Goal: Information Seeking & Learning: Learn about a topic

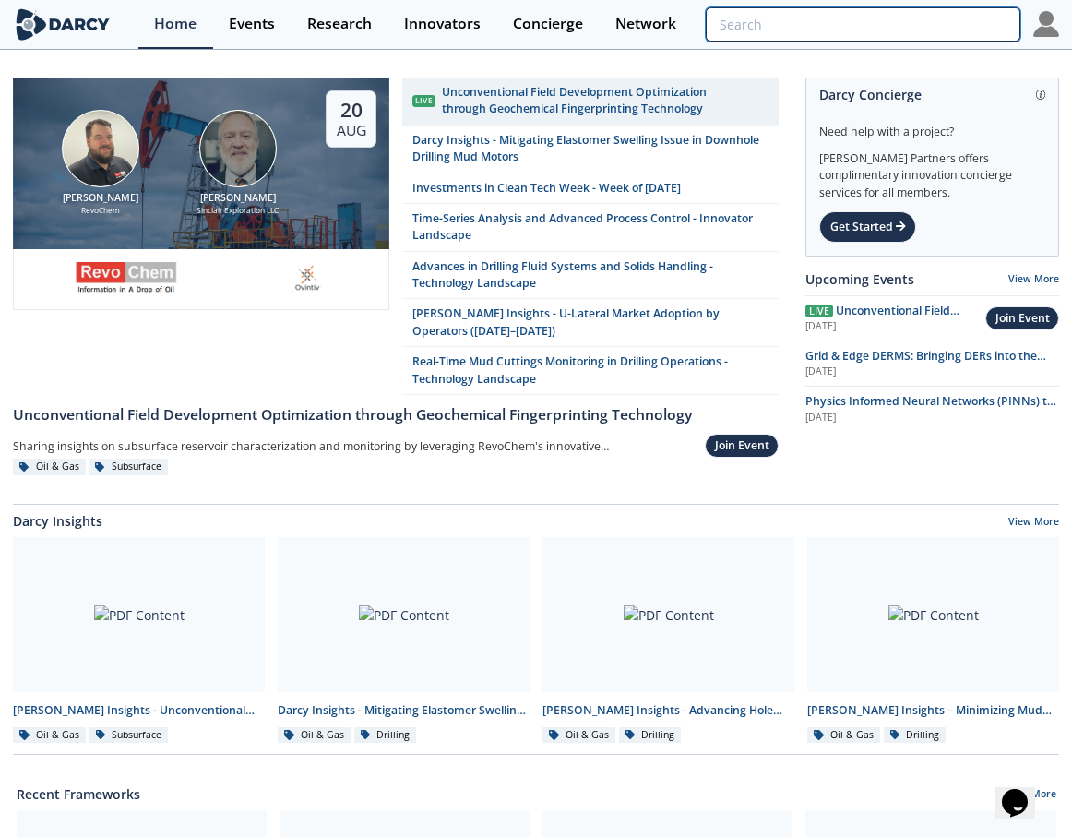
click at [884, 30] on input "search" at bounding box center [863, 24] width 315 height 34
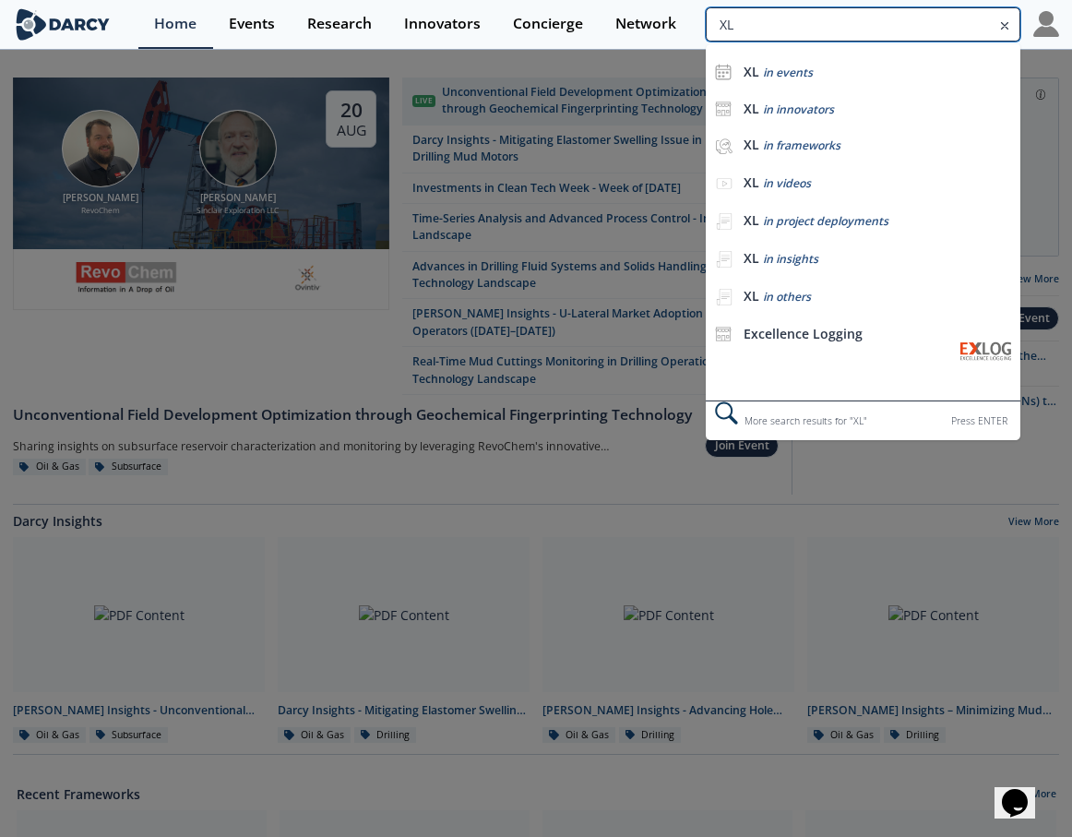
type input "X"
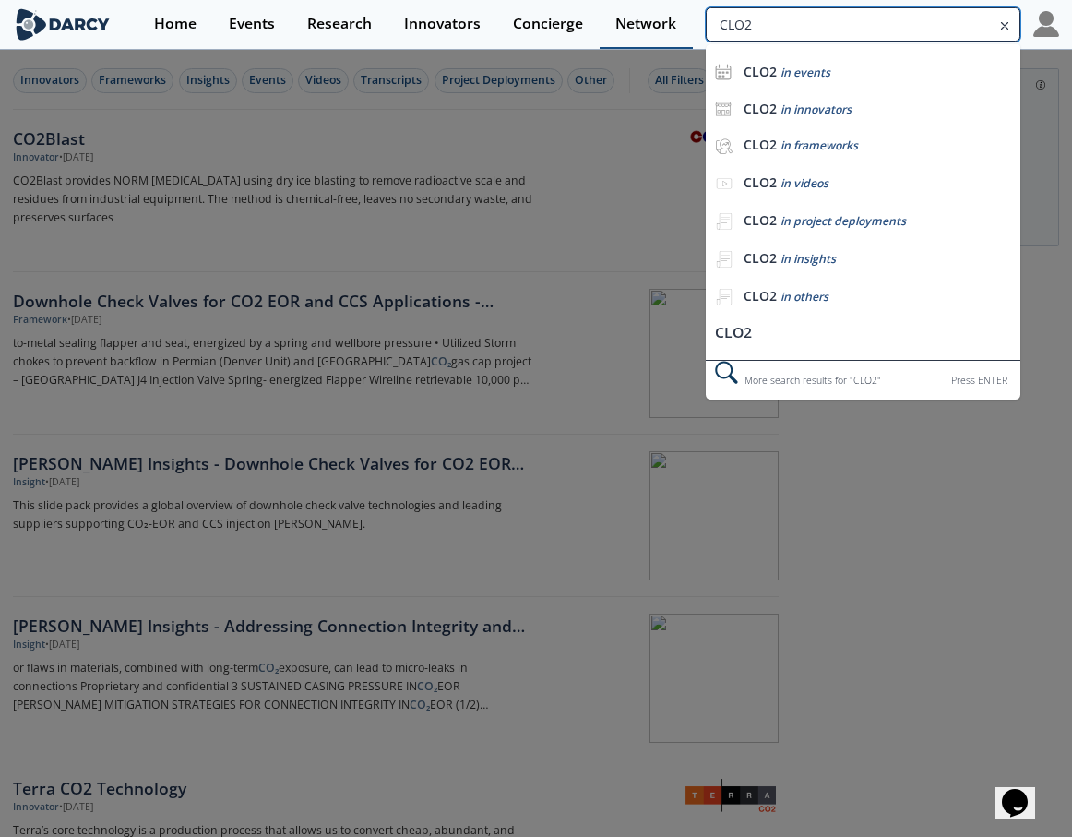
drag, startPoint x: 966, startPoint y: 17, endPoint x: 661, endPoint y: 34, distance: 305.9
click at [661, 34] on div "Home Events Research Innovators Concierge Network CLO2 CLO2 in events CLO2 in i…" at bounding box center [598, 24] width 921 height 49
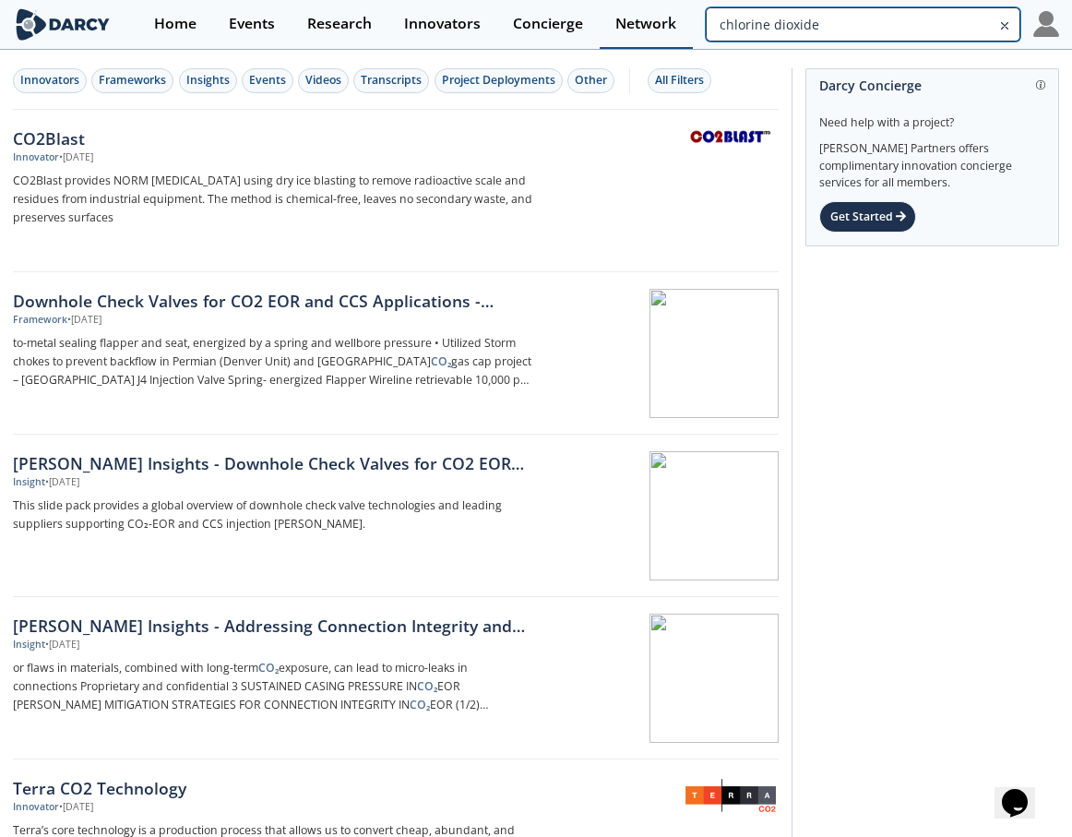
type input "chlorine dioxide"
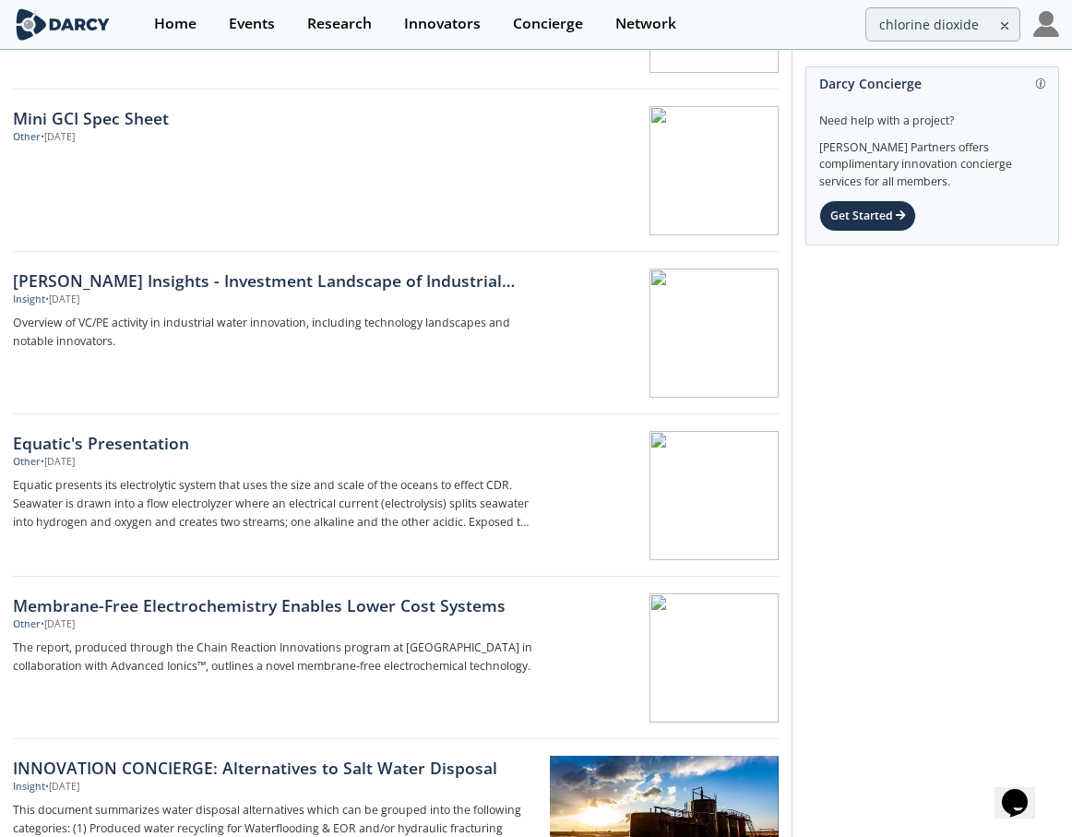
scroll to position [1661, 0]
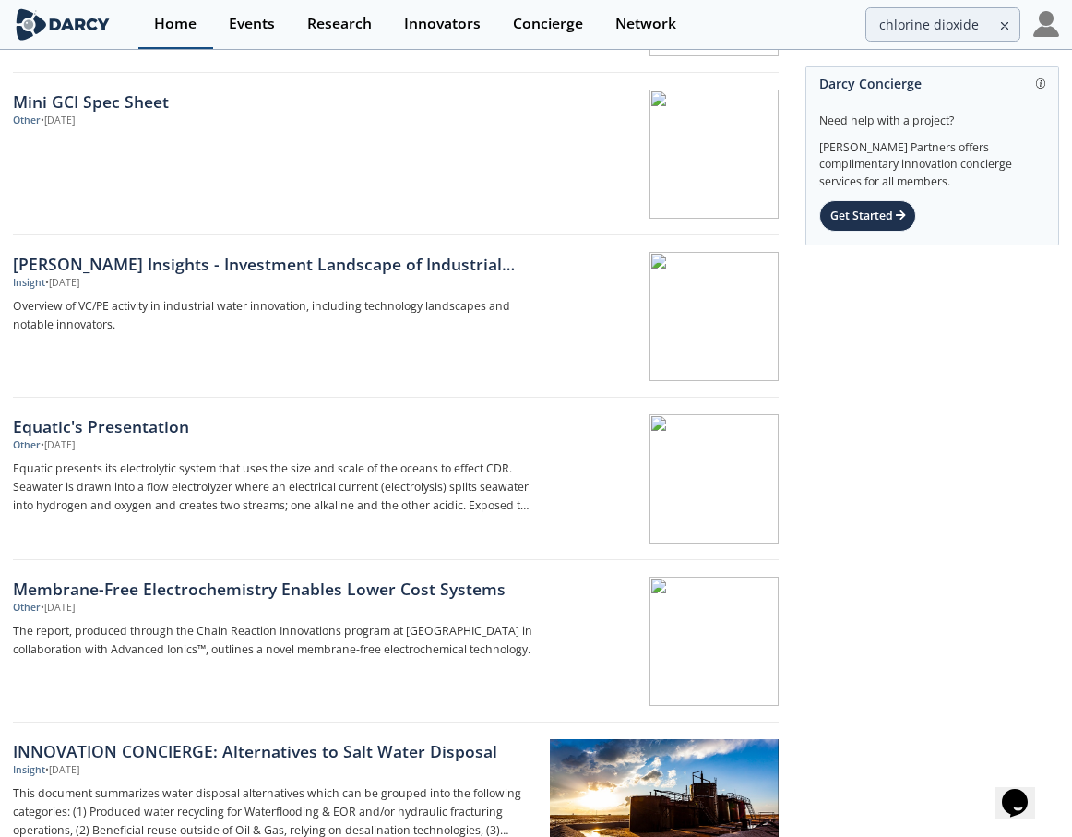
click at [160, 25] on div "Home" at bounding box center [175, 24] width 42 height 15
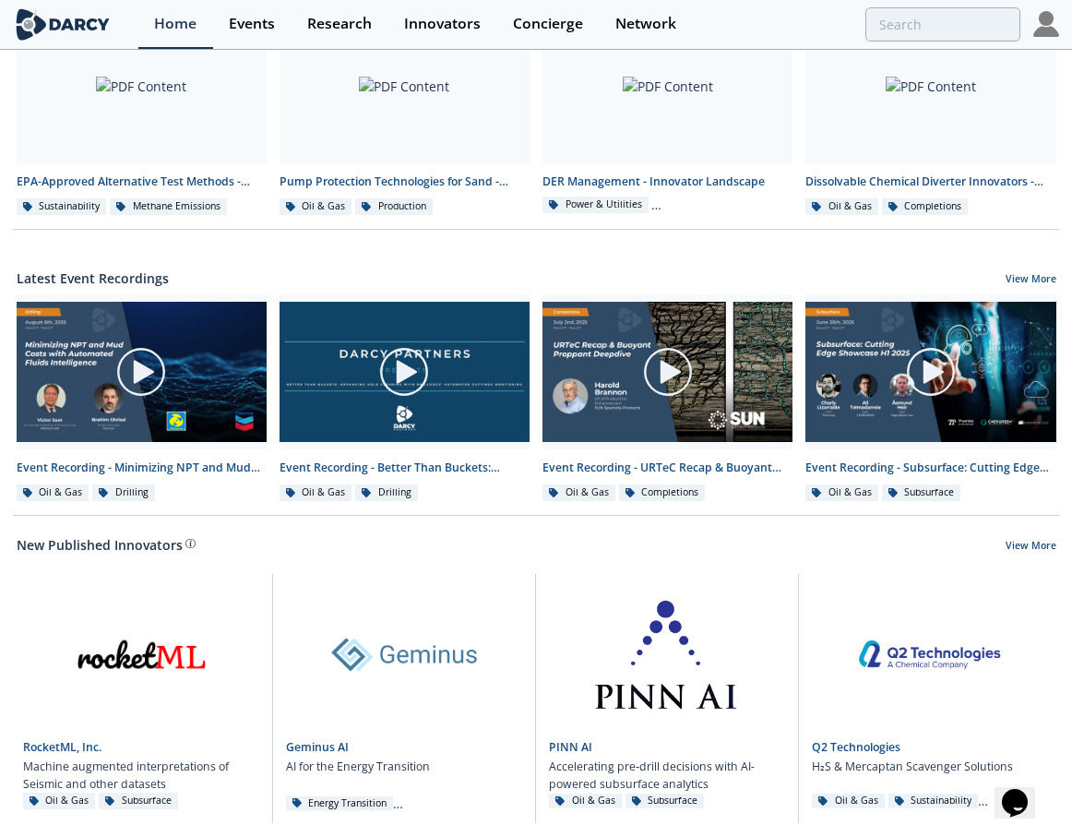
scroll to position [867, 0]
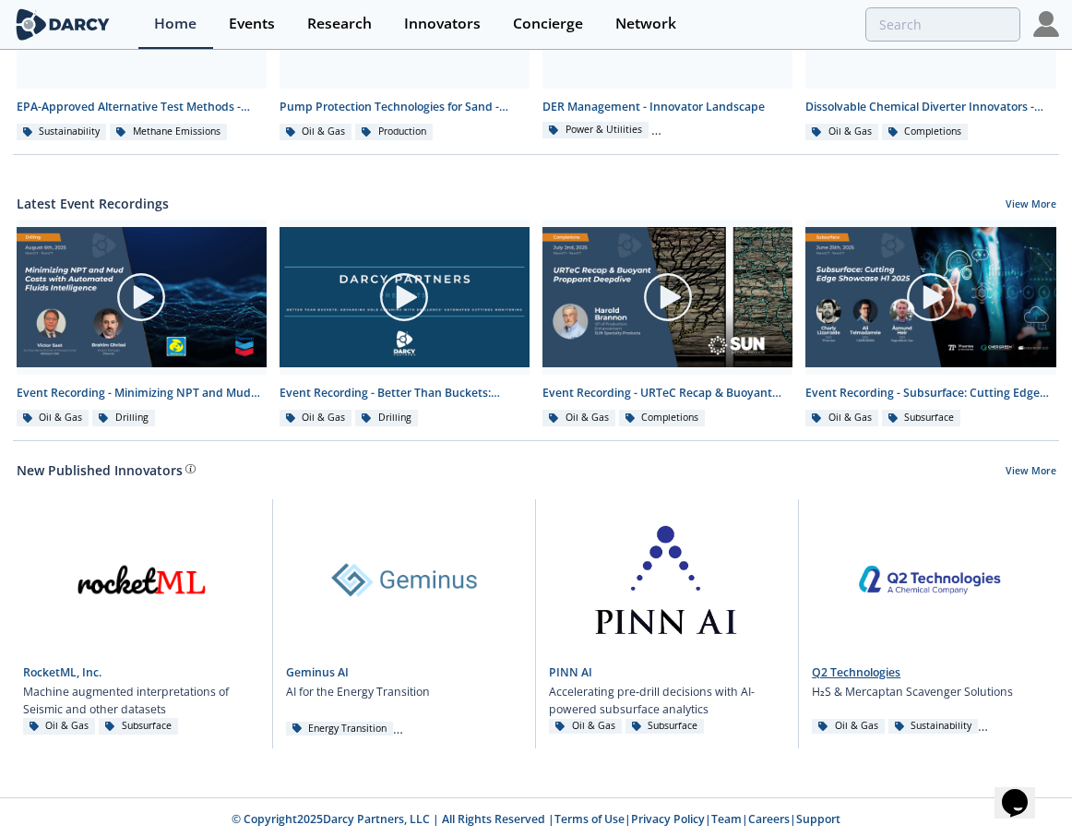
click at [925, 591] on link at bounding box center [930, 576] width 237 height 155
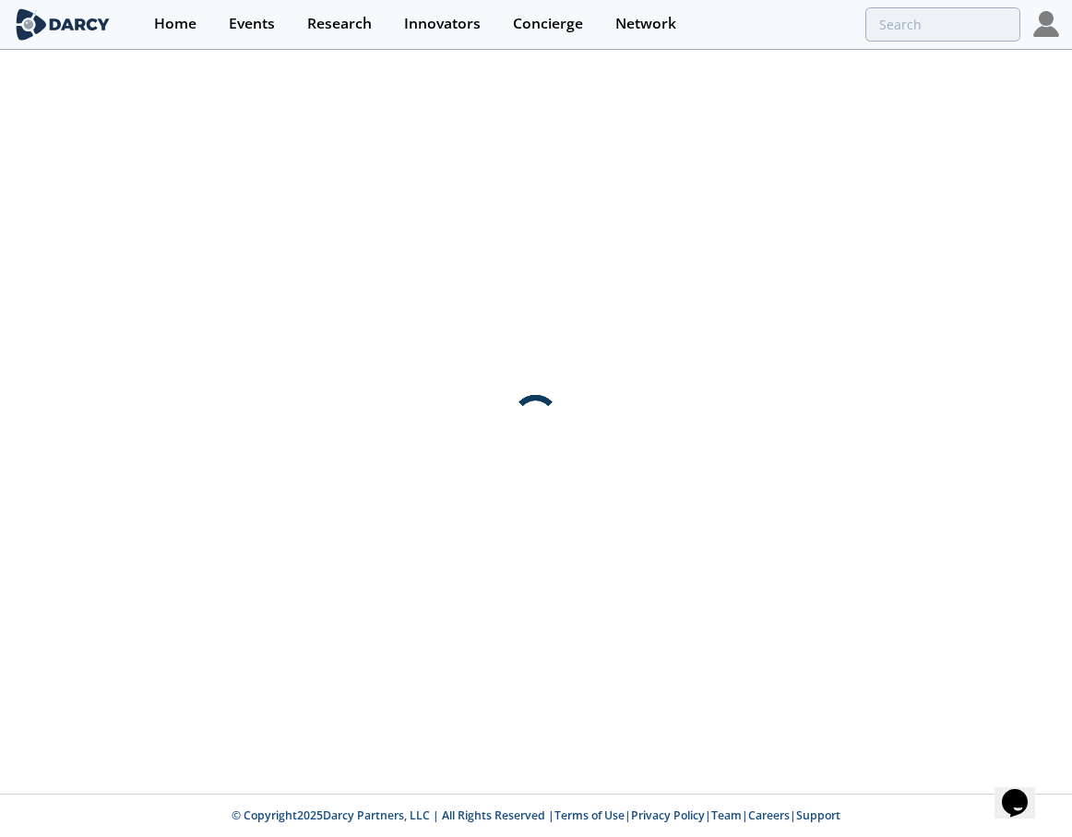
scroll to position [0, 0]
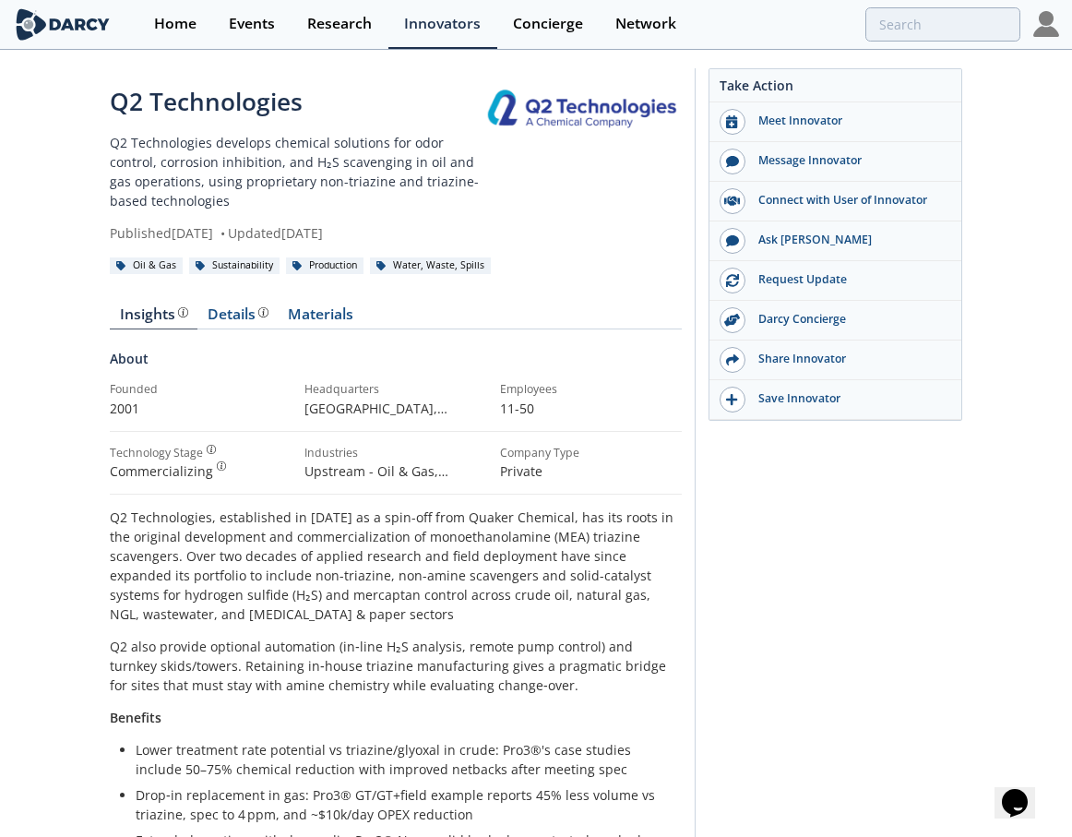
click at [152, 197] on p "Q2 Technologies develops chemical solutions for odor control, corrosion inhibit…" at bounding box center [298, 172] width 376 height 78
